Goal: Transaction & Acquisition: Purchase product/service

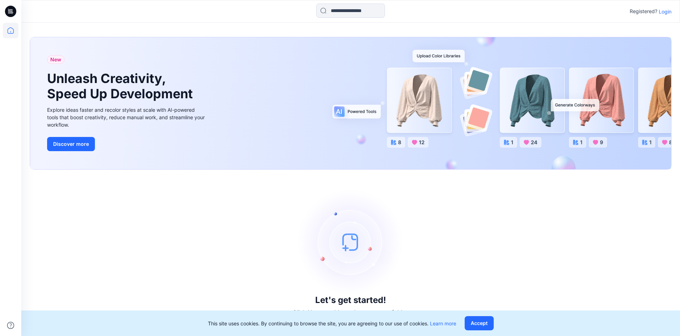
click at [665, 11] on p "Login" at bounding box center [665, 11] width 13 height 7
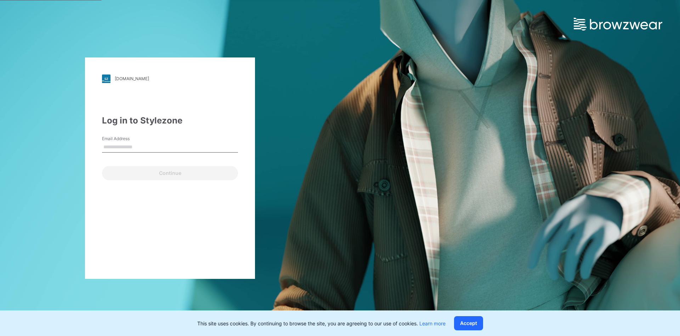
click at [122, 148] on input "Email Address" at bounding box center [170, 147] width 136 height 11
type input "**********"
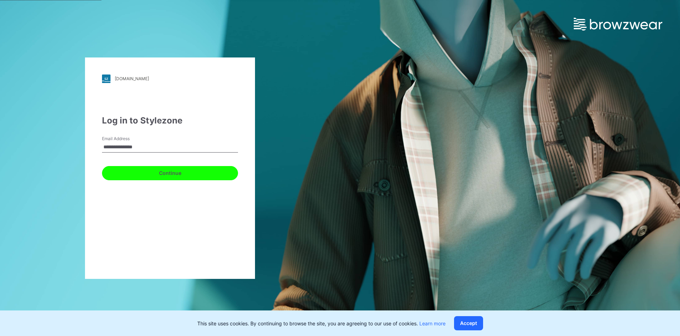
click at [160, 173] on button "Continue" at bounding box center [170, 173] width 136 height 14
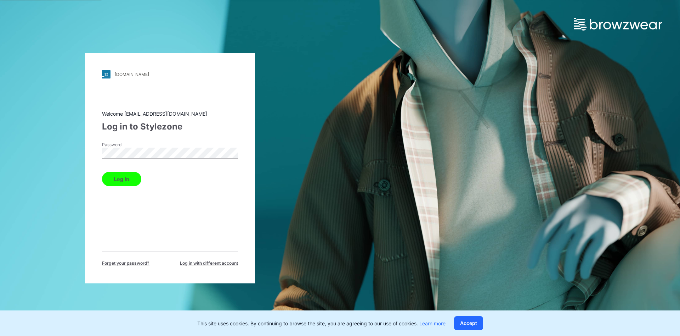
click at [128, 180] on button "Log in" at bounding box center [121, 179] width 39 height 14
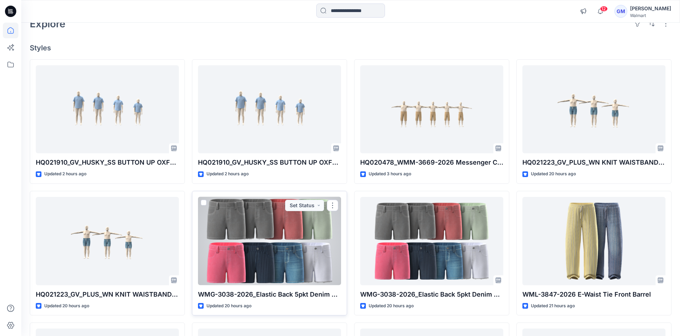
scroll to position [38, 0]
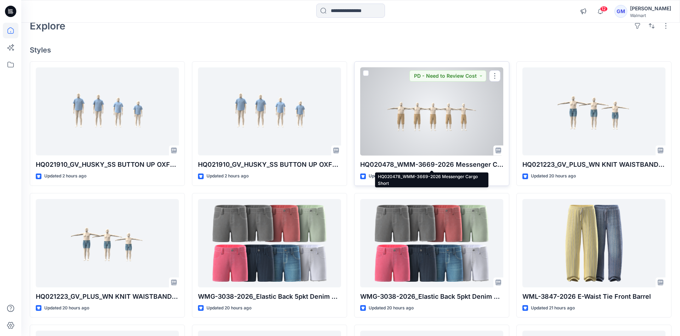
click at [395, 164] on p "HQ020478_WMM-3669-2026 Messenger Cargo Short" at bounding box center [431, 164] width 143 height 10
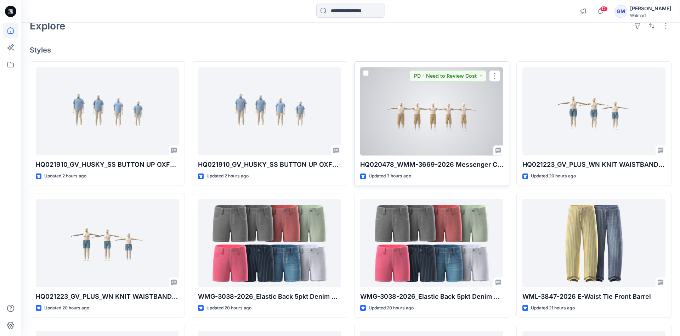
click at [405, 162] on p "HQ020478_WMM-3669-2026 Messenger Cargo Short" at bounding box center [431, 164] width 143 height 10
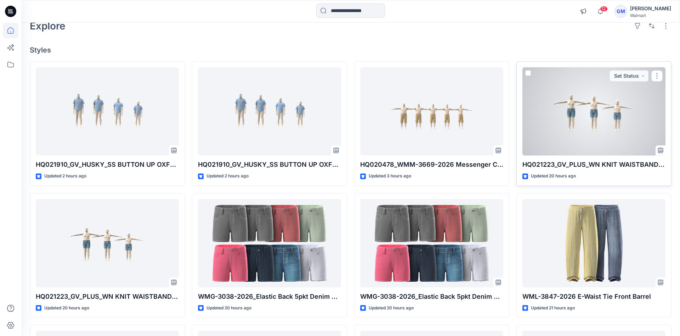
click at [602, 154] on div at bounding box center [594, 111] width 143 height 88
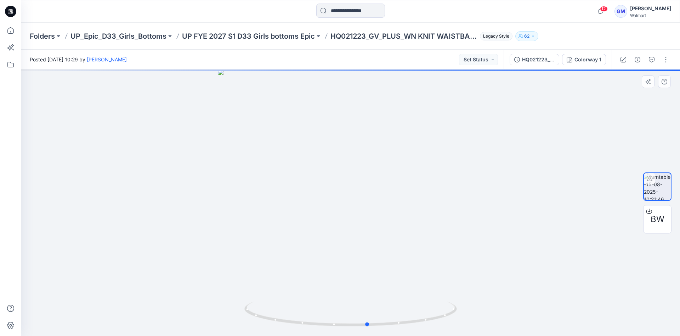
drag, startPoint x: 393, startPoint y: 212, endPoint x: 623, endPoint y: 201, distance: 230.6
click at [623, 201] on div at bounding box center [350, 202] width 659 height 266
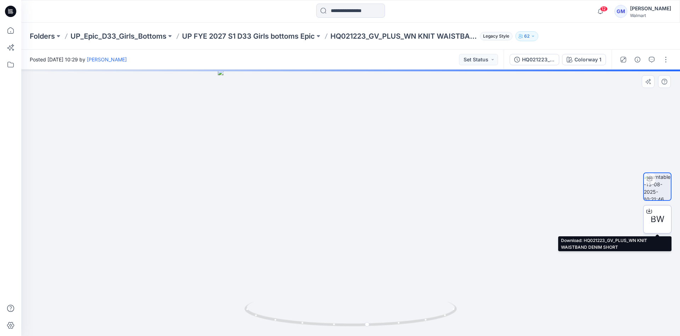
click at [650, 209] on icon at bounding box center [649, 210] width 3 height 4
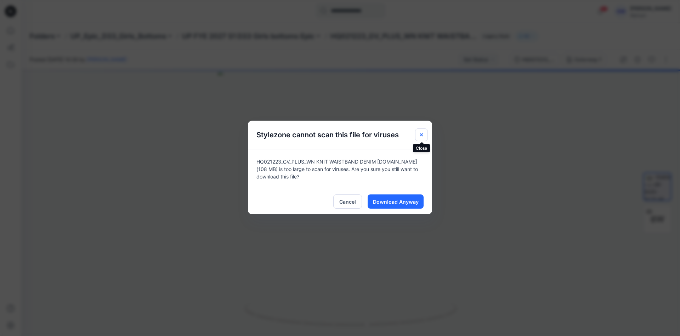
click at [420, 136] on icon "Close" at bounding box center [422, 135] width 6 height 6
